Goal: Task Accomplishment & Management: Complete application form

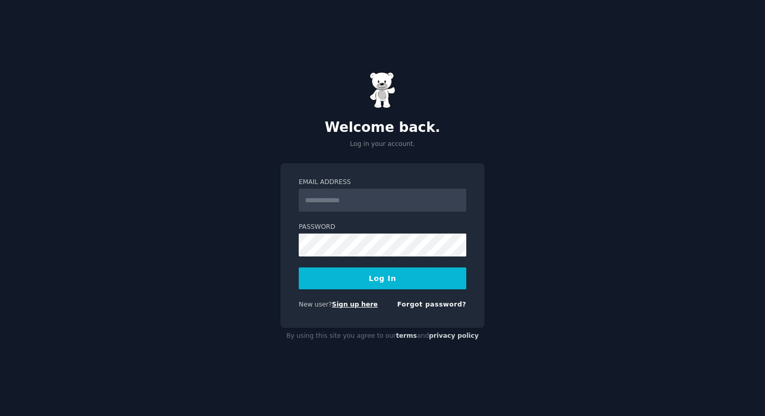
click at [353, 303] on link "Sign up here" at bounding box center [355, 303] width 46 height 7
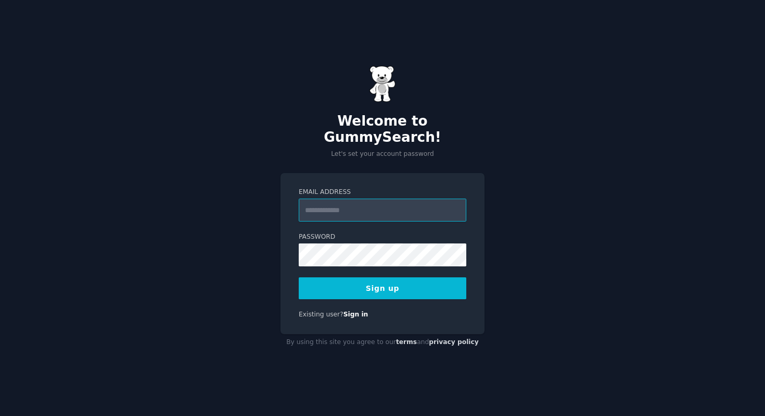
click at [403, 206] on input "Email Address" at bounding box center [383, 209] width 168 height 23
type input "**********"
click at [316, 263] on form "**********" at bounding box center [383, 242] width 168 height 111
click at [319, 282] on button "Sign up" at bounding box center [383, 288] width 168 height 22
click at [404, 279] on button "Sign up" at bounding box center [383, 288] width 168 height 22
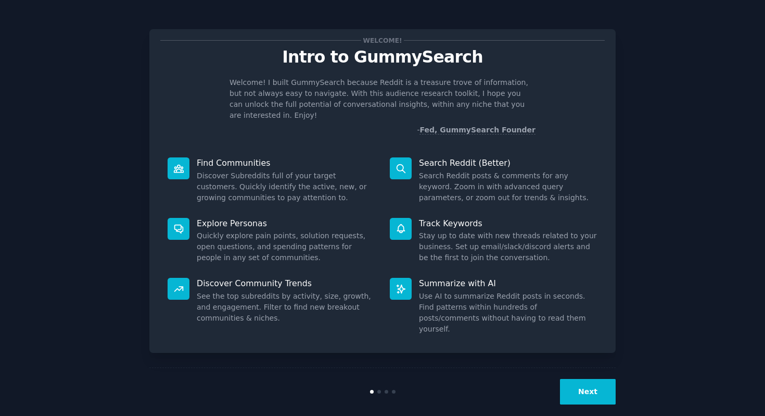
click at [578, 379] on button "Next" at bounding box center [588, 392] width 56 height 26
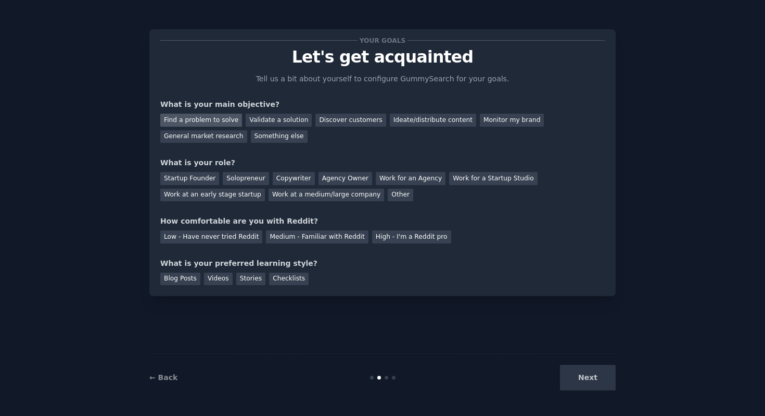
click at [226, 121] on div "Find a problem to solve" at bounding box center [201, 120] width 82 height 13
click at [261, 175] on div "Solopreneur" at bounding box center [246, 178] width 46 height 13
click at [284, 179] on div "Copywriter" at bounding box center [294, 178] width 42 height 13
click at [247, 176] on div "Solopreneur" at bounding box center [246, 178] width 46 height 13
click at [298, 240] on div "Medium - Familiar with Reddit" at bounding box center [317, 236] width 102 height 13
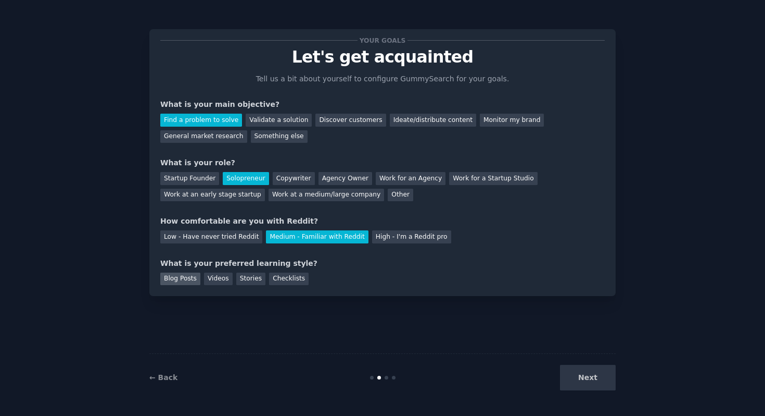
click at [171, 279] on div "Blog Posts" at bounding box center [180, 278] width 40 height 13
click at [573, 383] on button "Next" at bounding box center [588, 377] width 56 height 26
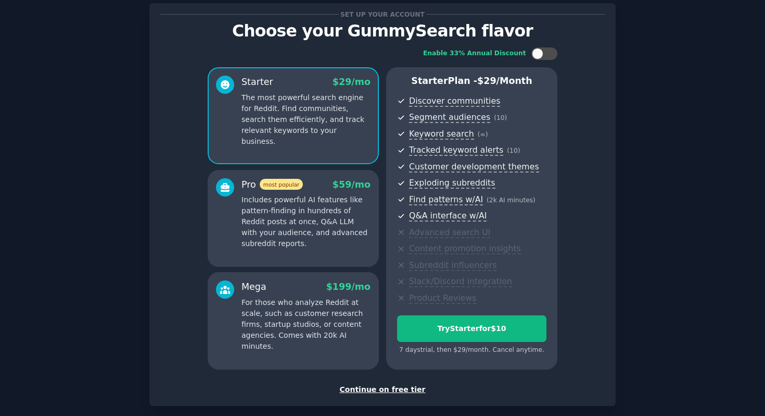
scroll to position [27, 0]
click at [551, 57] on div at bounding box center [545, 53] width 26 height 12
click at [551, 57] on div at bounding box center [551, 52] width 11 height 11
checkbox input "false"
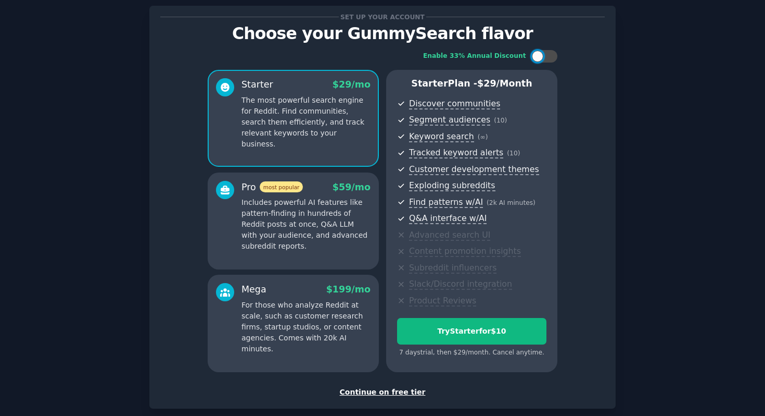
scroll to position [63, 0]
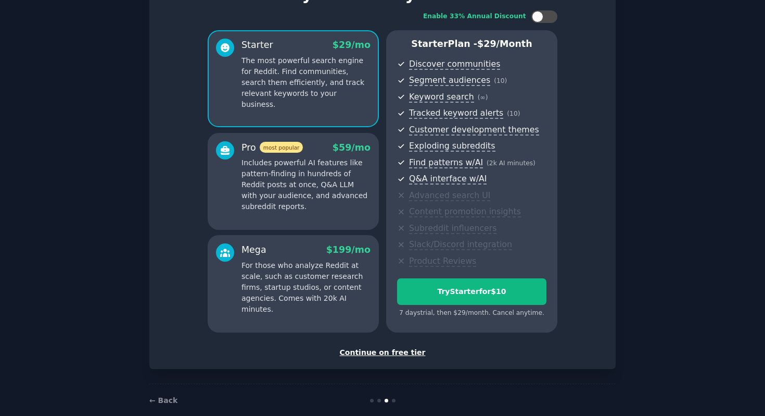
click at [391, 352] on div "Continue on free tier" at bounding box center [382, 352] width 445 height 11
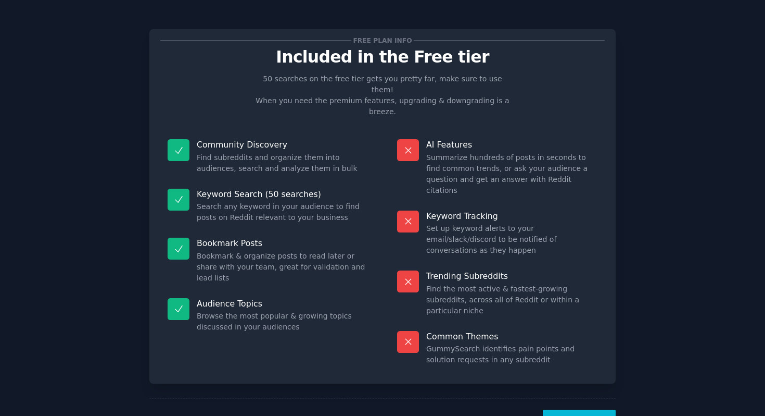
click at [571, 409] on button "Let's Go!" at bounding box center [579, 422] width 73 height 26
